Goal: Navigation & Orientation: Find specific page/section

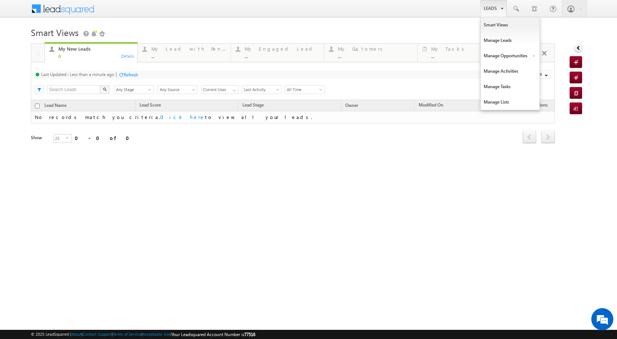
click at [495, 12] on link "Leads" at bounding box center [494, 8] width 26 height 17
click at [534, 58] on link "Manage Opportunities" at bounding box center [510, 55] width 59 height 15
click at [556, 75] on link "Customers Leads" at bounding box center [574, 71] width 67 height 15
